Goal: Obtain resource: Download file/media

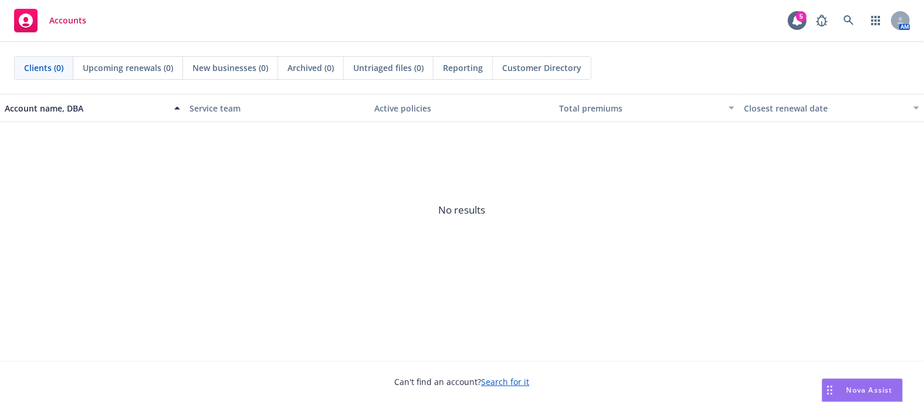
click at [301, 22] on div "Accounts 5 AM" at bounding box center [462, 21] width 924 height 42
click at [852, 22] on icon at bounding box center [848, 20] width 11 height 11
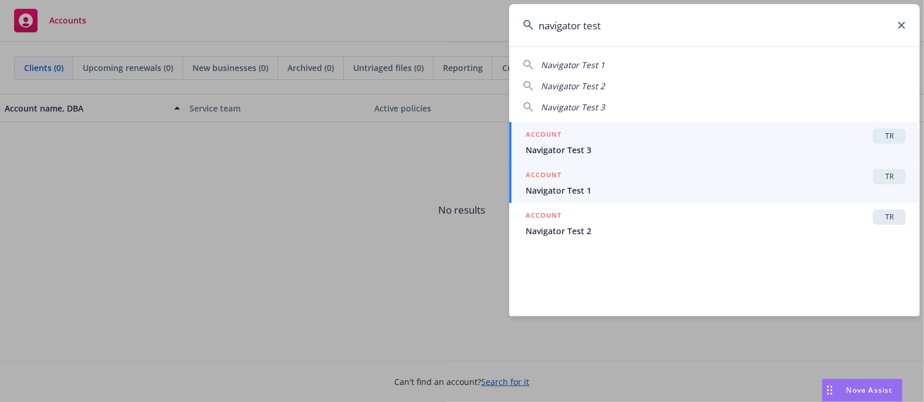
type input "navigator test"
click at [597, 190] on span "Navigator Test 1" at bounding box center [715, 190] width 380 height 12
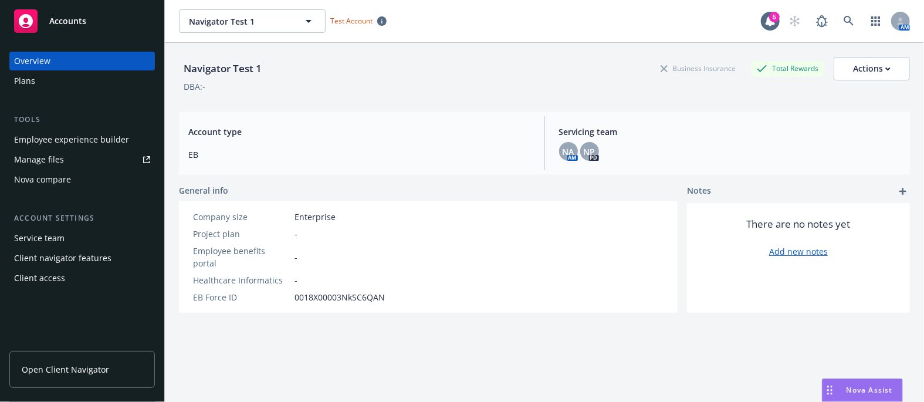
click at [49, 86] on div "Plans" at bounding box center [82, 81] width 136 height 19
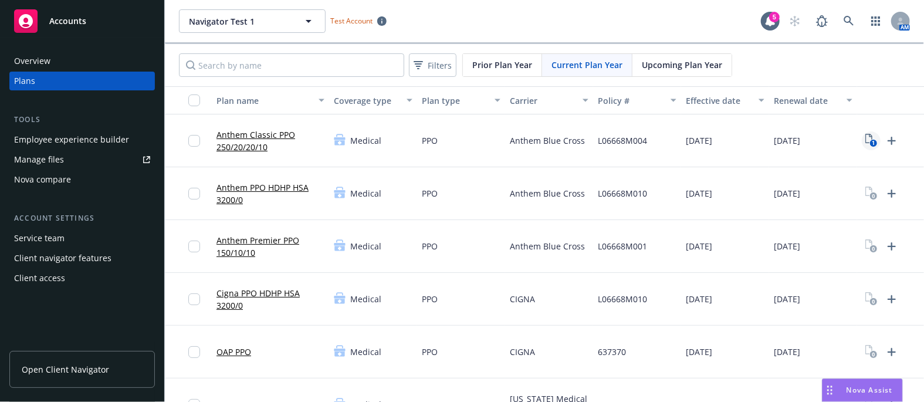
click at [868, 141] on icon "1" at bounding box center [871, 140] width 12 height 13
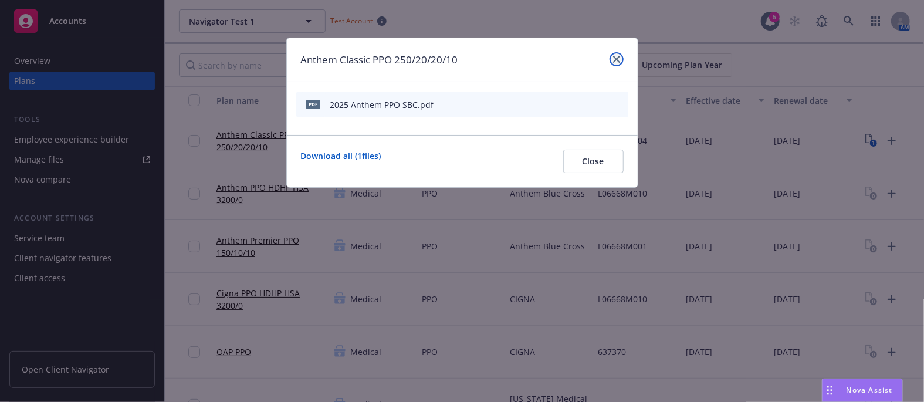
click at [616, 60] on icon "close" at bounding box center [616, 59] width 7 height 7
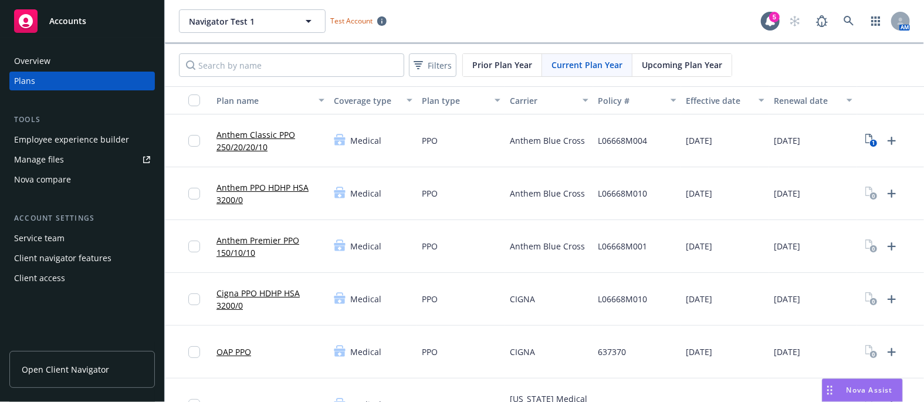
click at [259, 135] on link "Anthem Classic PPO 250/20/20/10" at bounding box center [270, 140] width 108 height 25
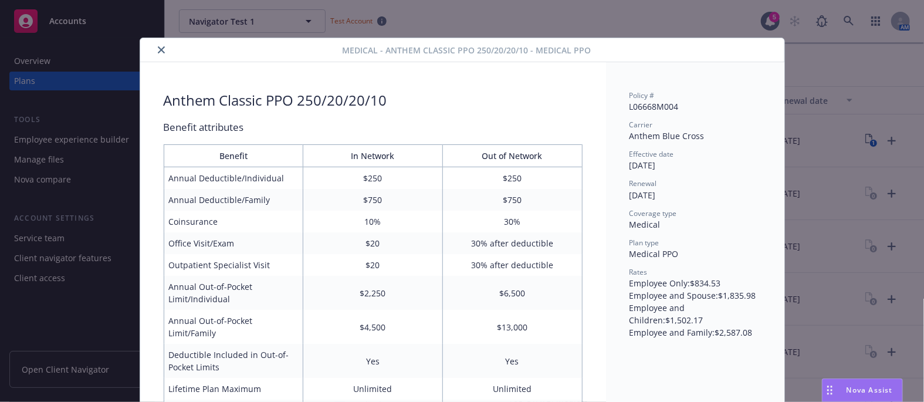
click at [830, 94] on div "Medical - Anthem Classic PPO 250/20/20/10 - Medical PPO Anthem Classic PPO 250/…" at bounding box center [462, 201] width 924 height 402
click at [815, 66] on div "Medical - Anthem Classic PPO 250/20/20/10 - Medical PPO Anthem Classic PPO 250/…" at bounding box center [462, 201] width 924 height 402
click at [154, 49] on button "close" at bounding box center [161, 50] width 14 height 14
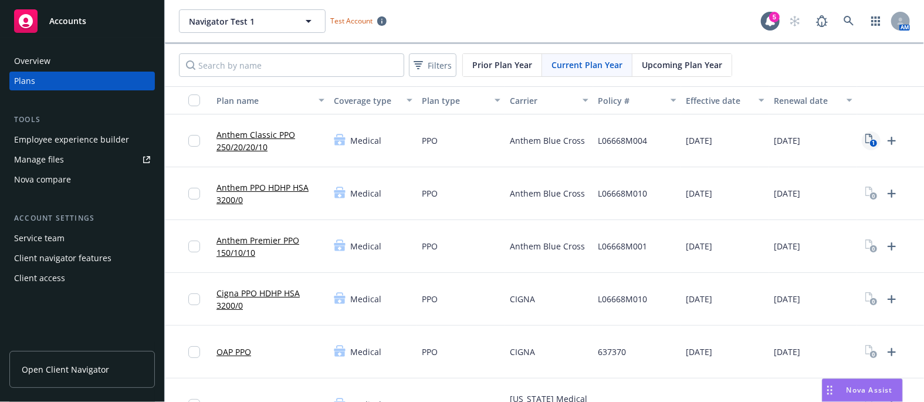
click at [870, 138] on icon "1" at bounding box center [871, 140] width 12 height 13
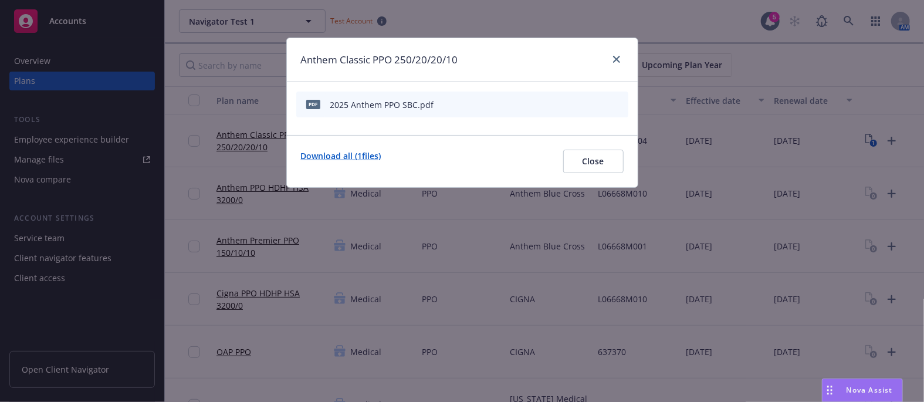
click at [325, 155] on link "Download all ( 1 files)" at bounding box center [341, 161] width 80 height 23
click at [616, 60] on icon "close" at bounding box center [616, 59] width 7 height 7
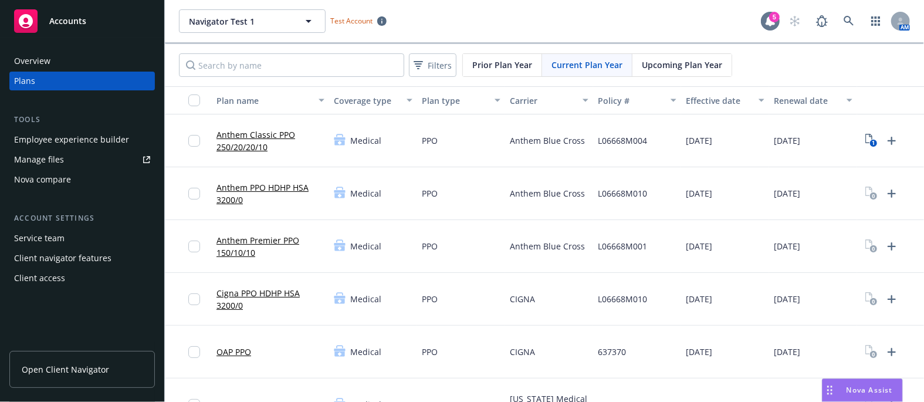
click at [765, 23] on icon at bounding box center [769, 21] width 9 height 11
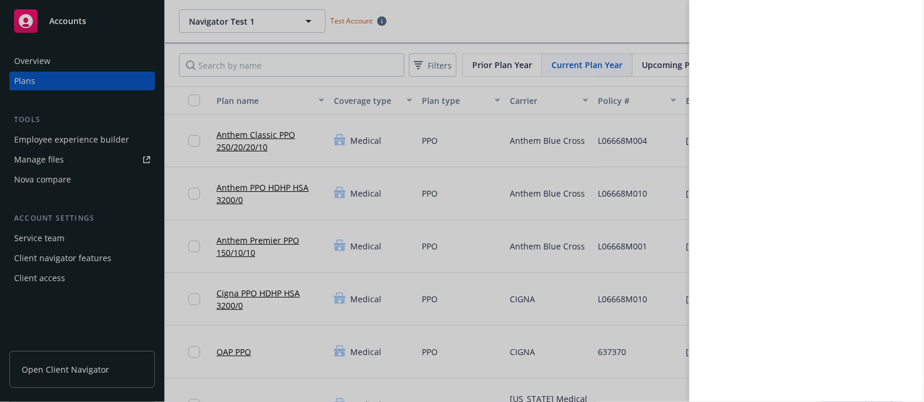
click at [474, 25] on div at bounding box center [462, 201] width 924 height 402
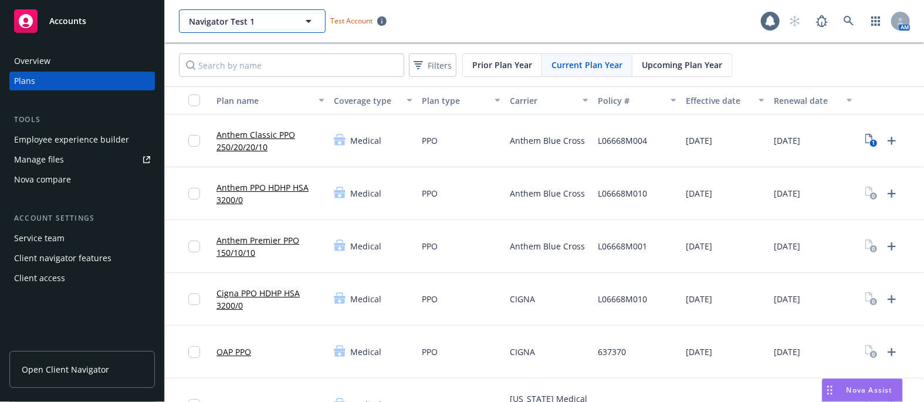
click at [310, 25] on icon "button" at bounding box center [308, 21] width 14 height 14
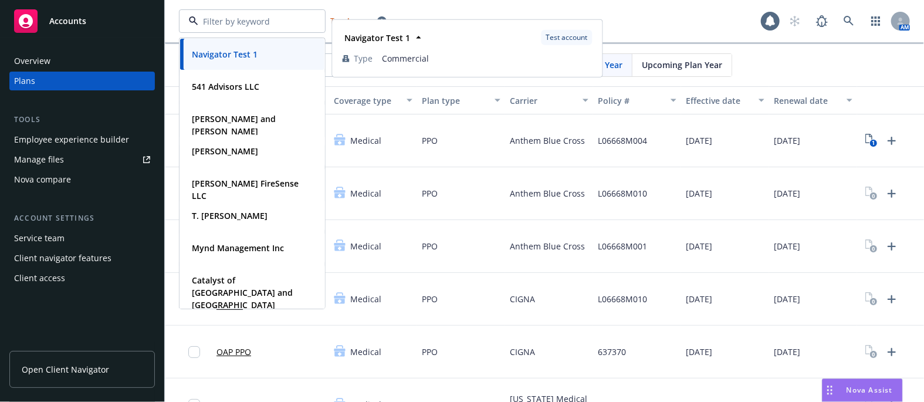
click at [310, 25] on div at bounding box center [252, 20] width 147 height 23
click at [721, 19] on div "Navigator Test 1 Type Commercial 541 Advisors LLC Type Commercial [PERSON_NAME]…" at bounding box center [470, 20] width 582 height 23
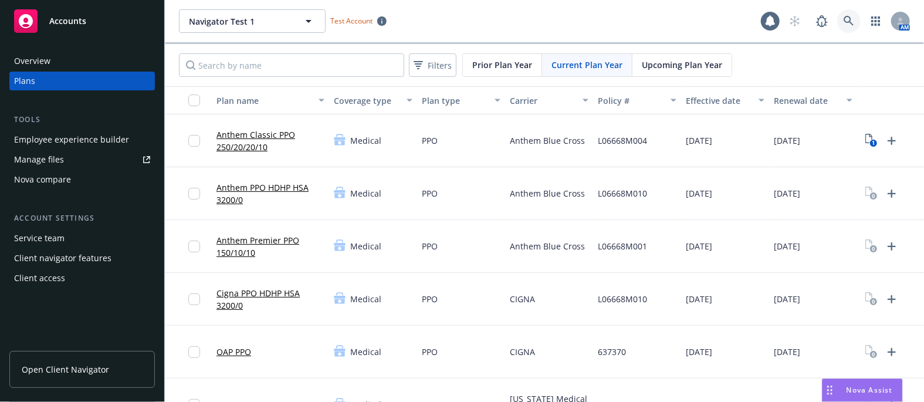
click at [843, 17] on icon at bounding box center [848, 21] width 10 height 10
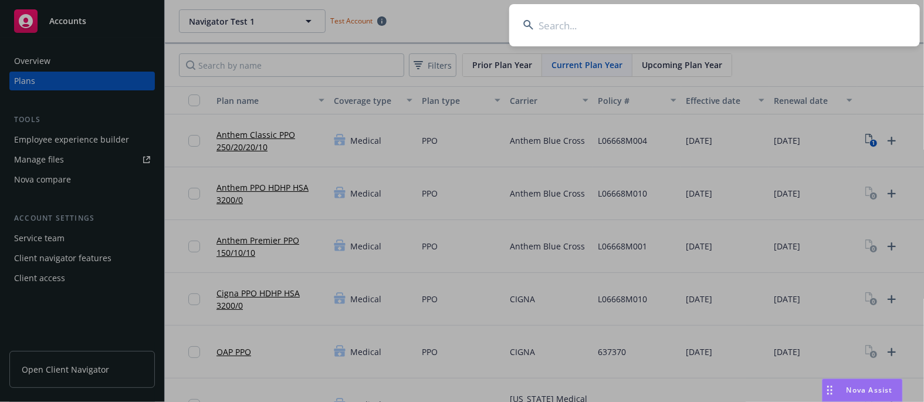
click at [554, 20] on input at bounding box center [714, 25] width 410 height 42
paste input "Associated benefit design"
type input "Associated benefit design"
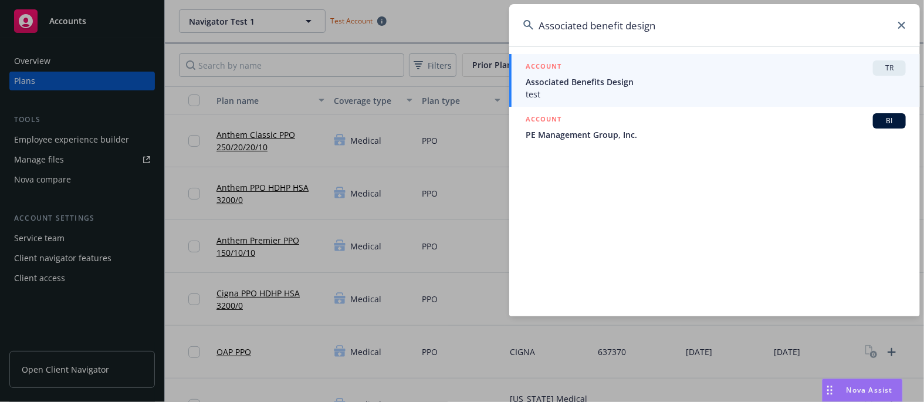
click at [719, 87] on span "Associated Benefits Design" at bounding box center [715, 82] width 380 height 12
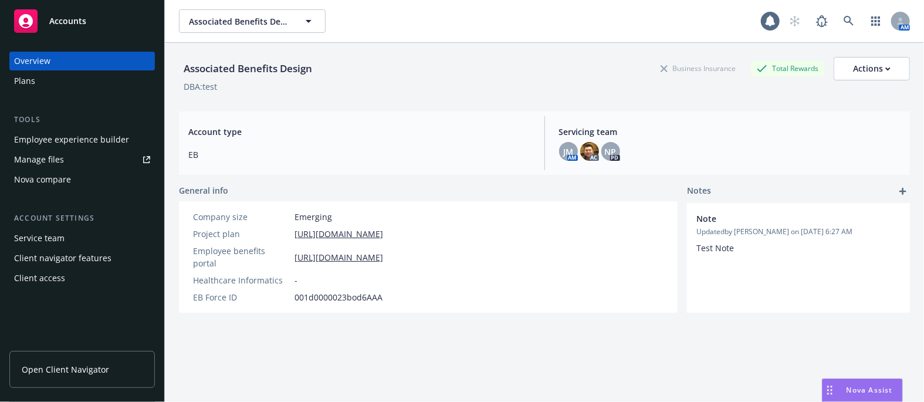
click at [38, 81] on div "Plans" at bounding box center [82, 81] width 136 height 19
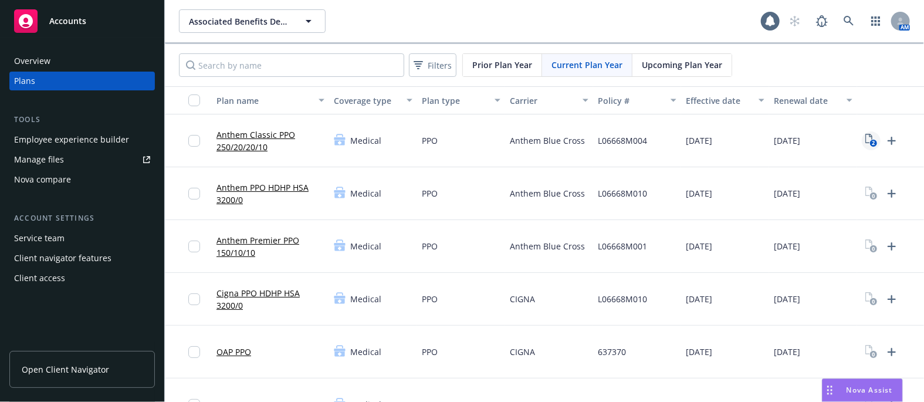
click at [868, 140] on icon "2" at bounding box center [871, 140] width 12 height 13
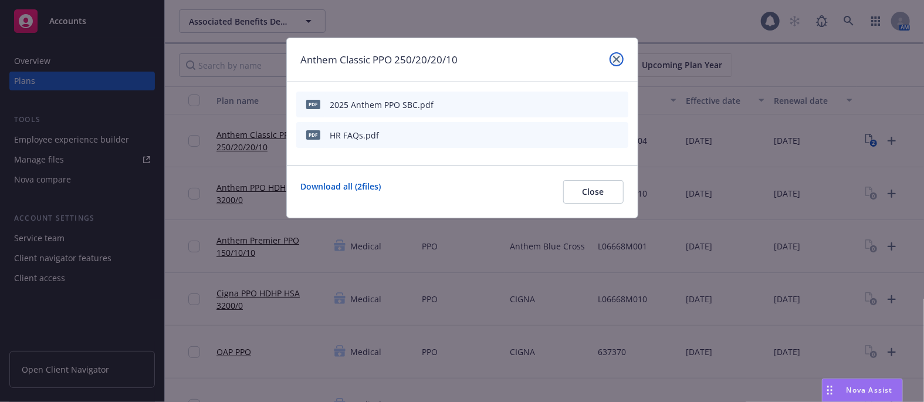
click at [618, 60] on icon "close" at bounding box center [616, 59] width 7 height 7
